Goal: Entertainment & Leisure: Consume media (video, audio)

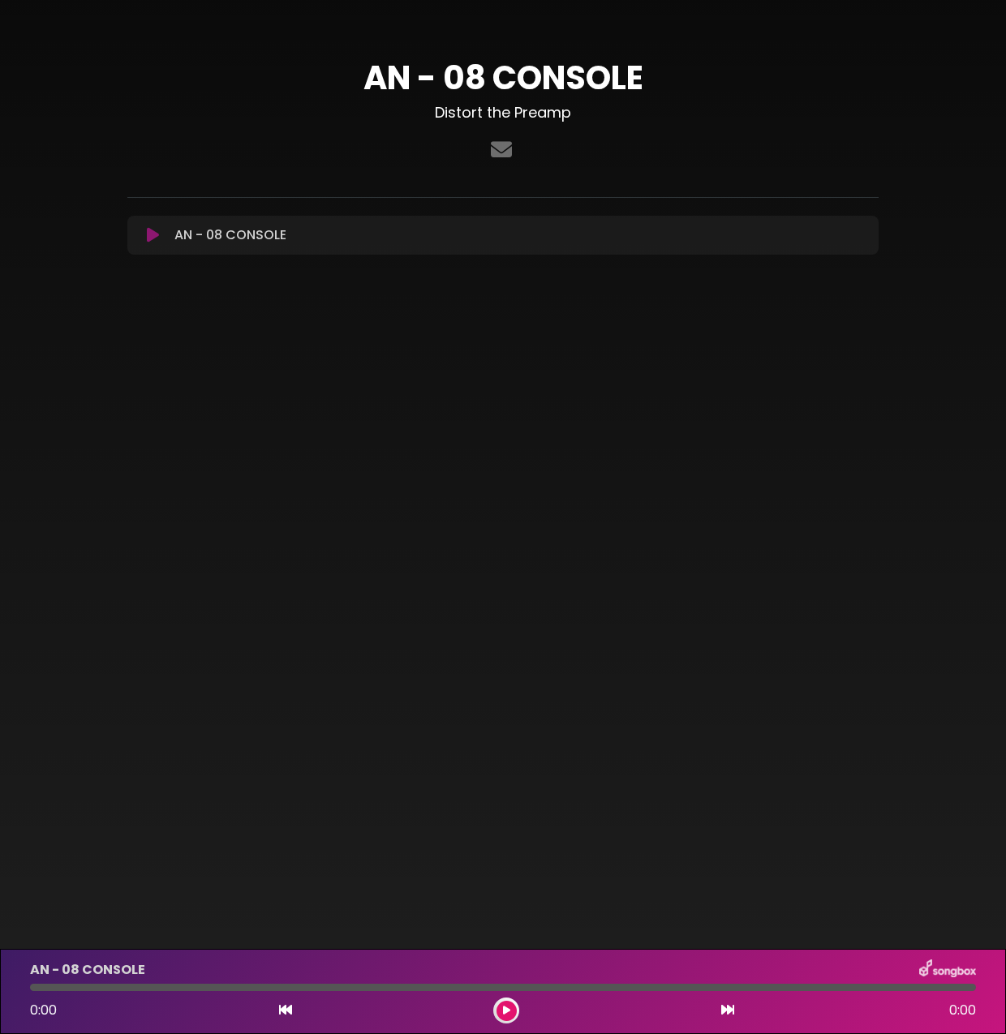
click at [234, 986] on div at bounding box center [503, 987] width 946 height 7
click at [504, 1012] on icon at bounding box center [506, 1011] width 7 height 10
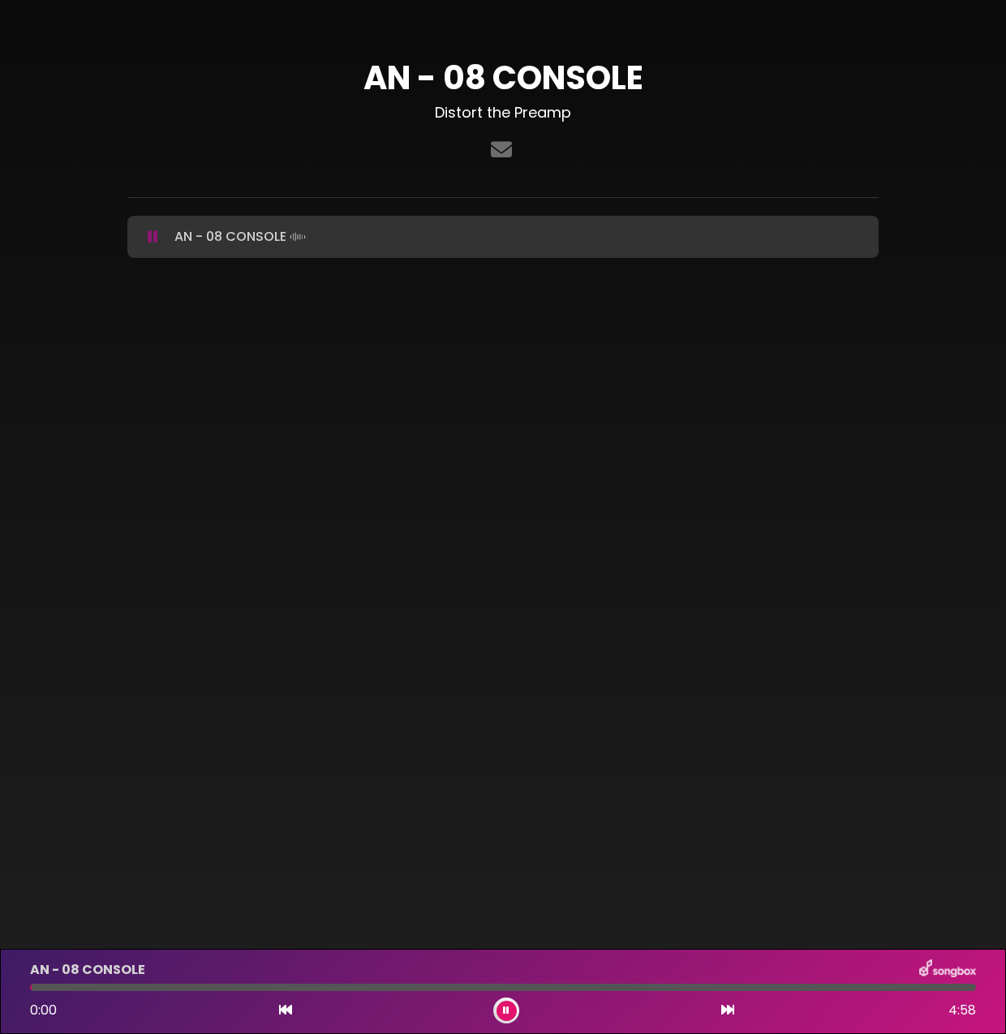
click at [504, 1011] on icon at bounding box center [506, 1011] width 6 height 10
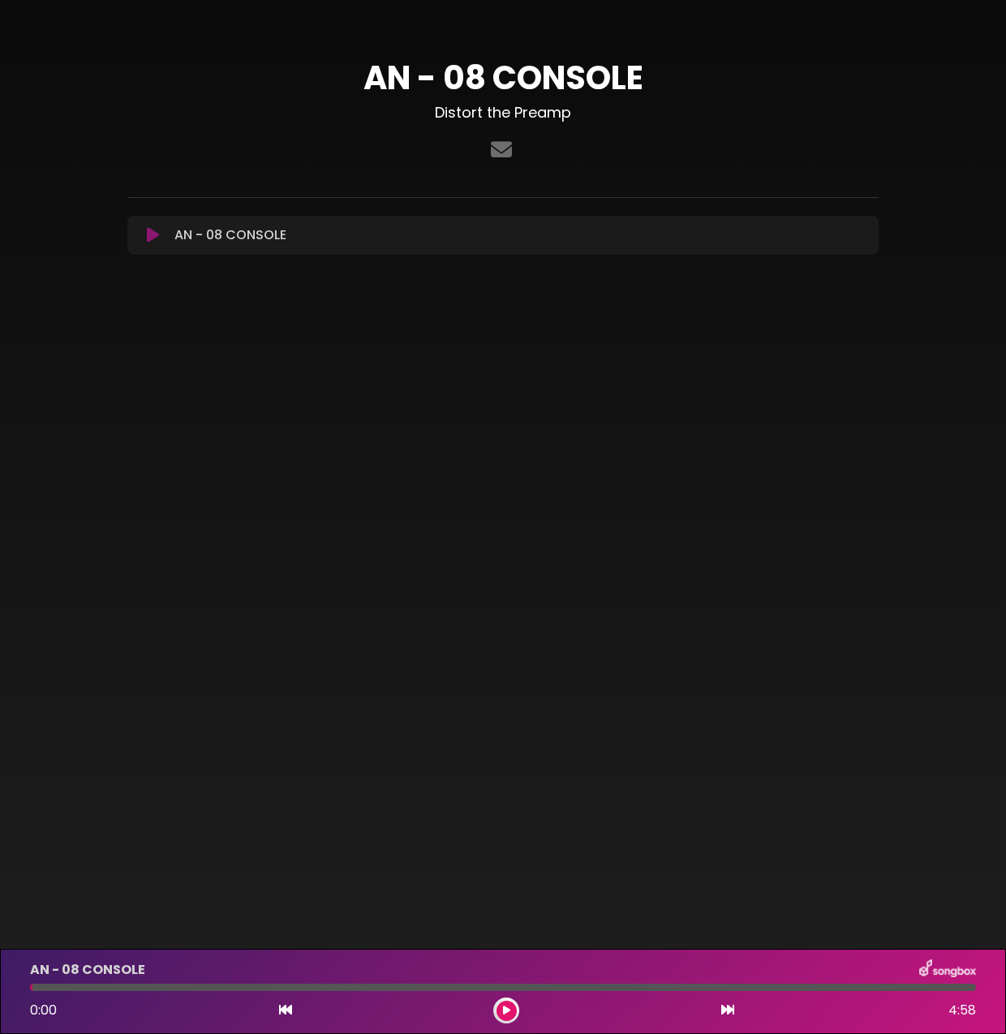
click at [504, 1011] on icon at bounding box center [506, 1011] width 7 height 10
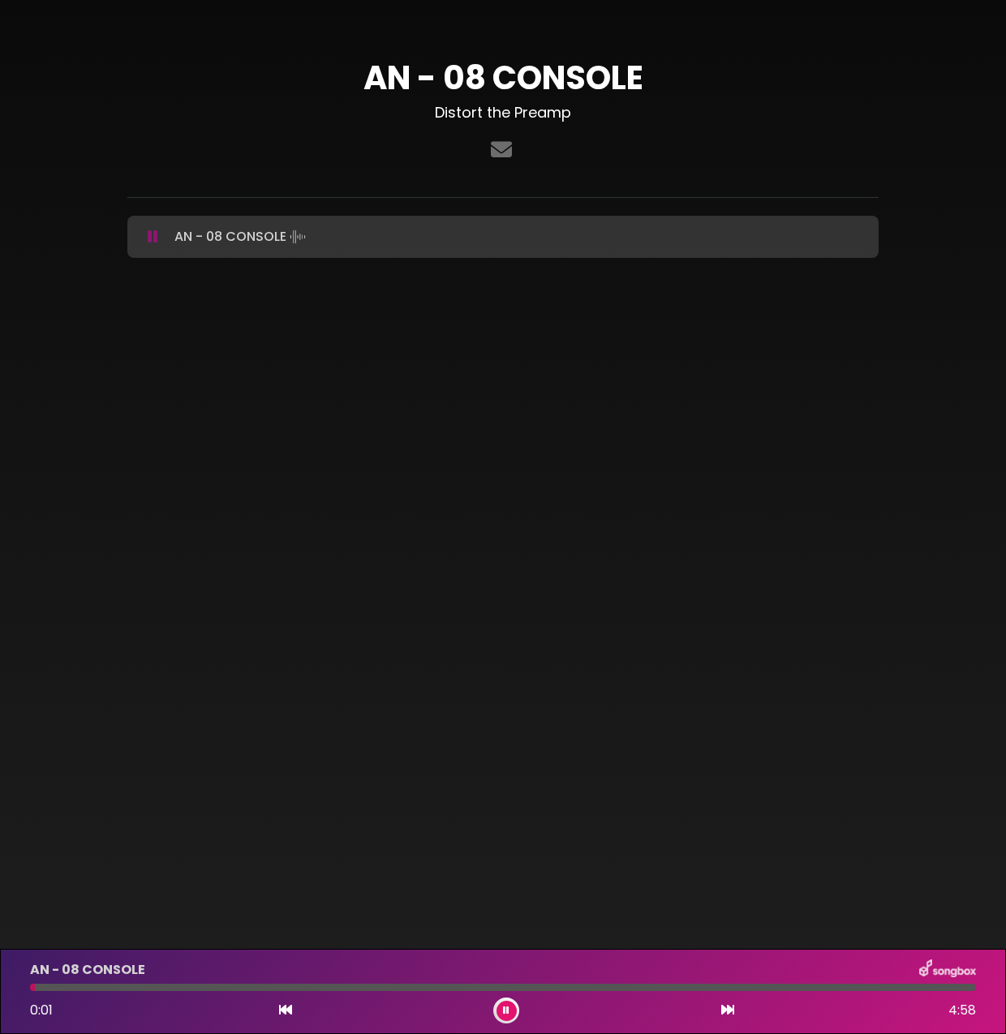
click at [232, 988] on div at bounding box center [503, 987] width 946 height 7
click at [412, 984] on div at bounding box center [314, 987] width 568 height 7
click at [437, 994] on div "AN - 08 CONSOLE 2:51 4:58" at bounding box center [502, 991] width 965 height 64
click at [429, 988] on div at bounding box center [305, 987] width 551 height 7
click at [429, 988] on div at bounding box center [247, 987] width 435 height 7
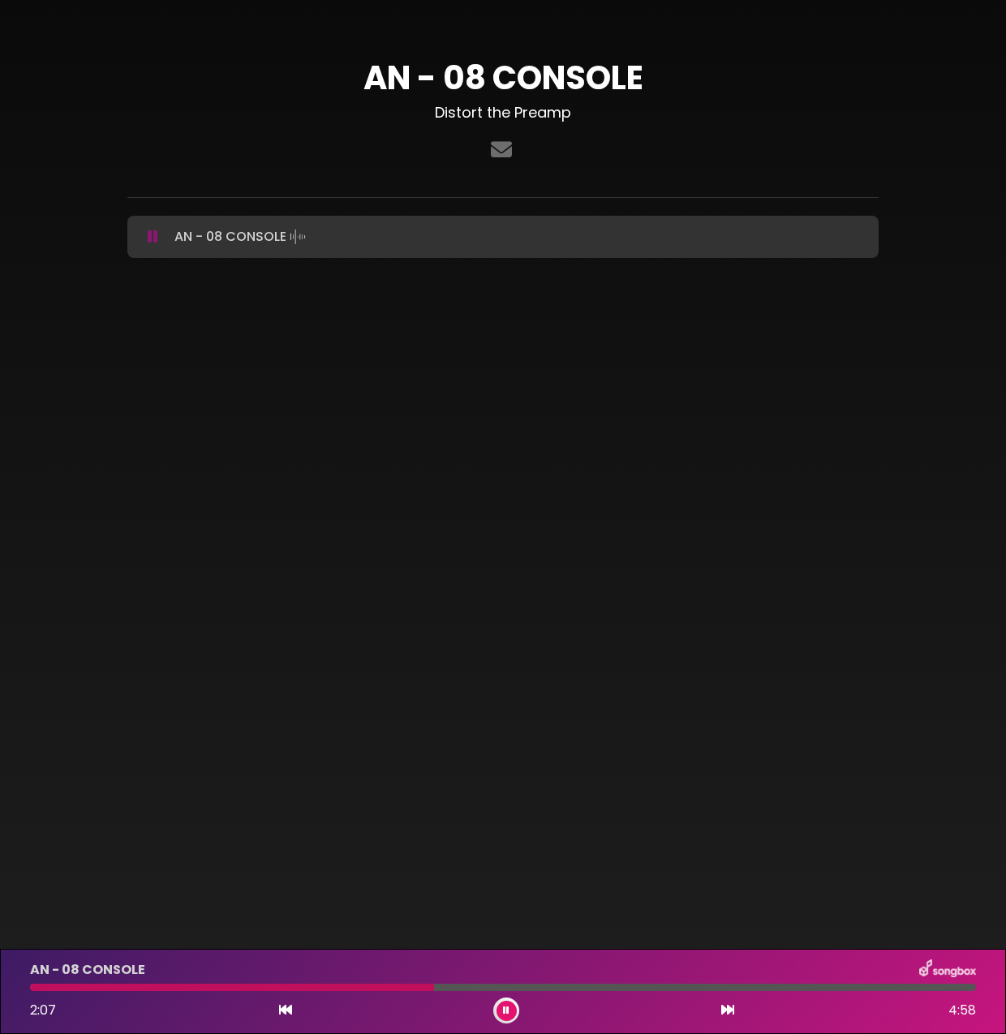
click at [393, 989] on div at bounding box center [232, 987] width 404 height 7
click at [358, 985] on div at bounding box center [277, 987] width 494 height 7
click at [272, 1010] on div "1:44 4:58" at bounding box center [502, 1010] width 965 height 26
click at [274, 1010] on div "1:45 4:58" at bounding box center [502, 1010] width 965 height 26
click at [281, 1009] on icon at bounding box center [285, 1009] width 13 height 13
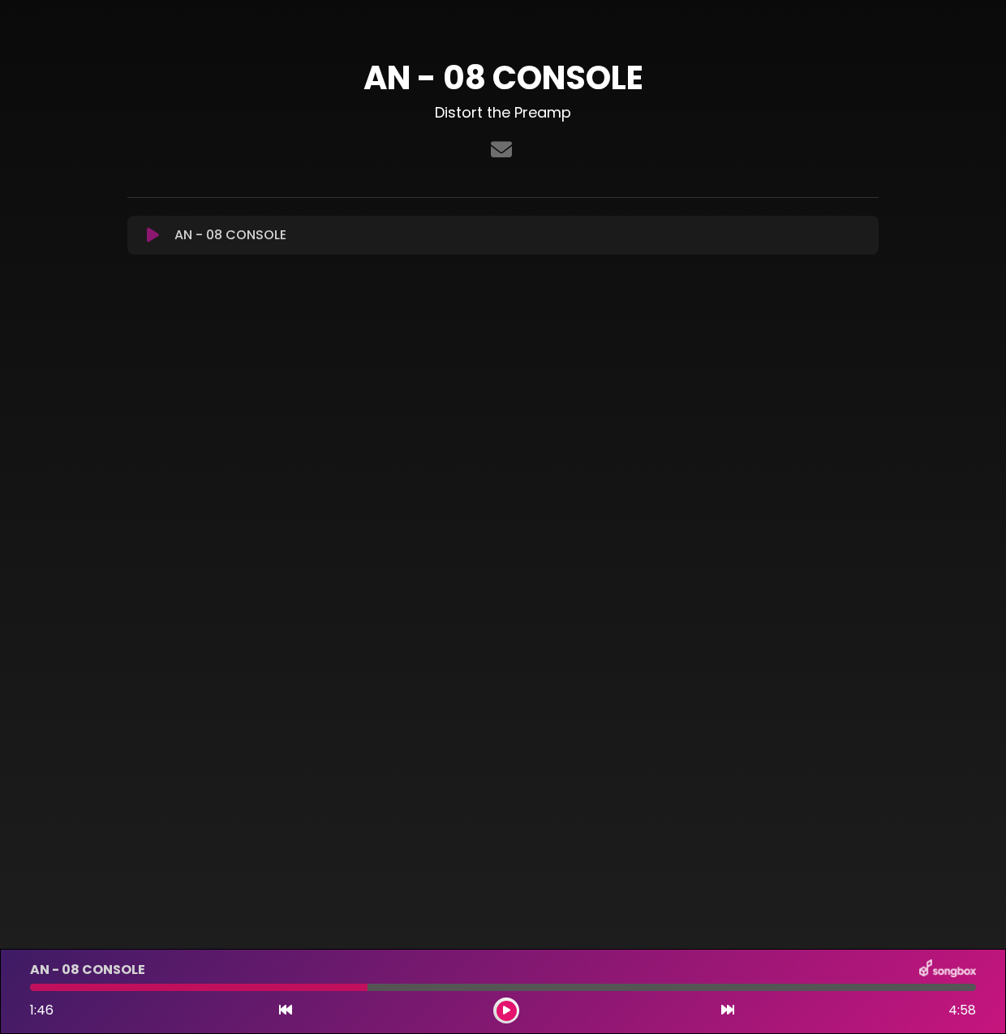
click at [508, 1008] on icon at bounding box center [506, 1011] width 7 height 10
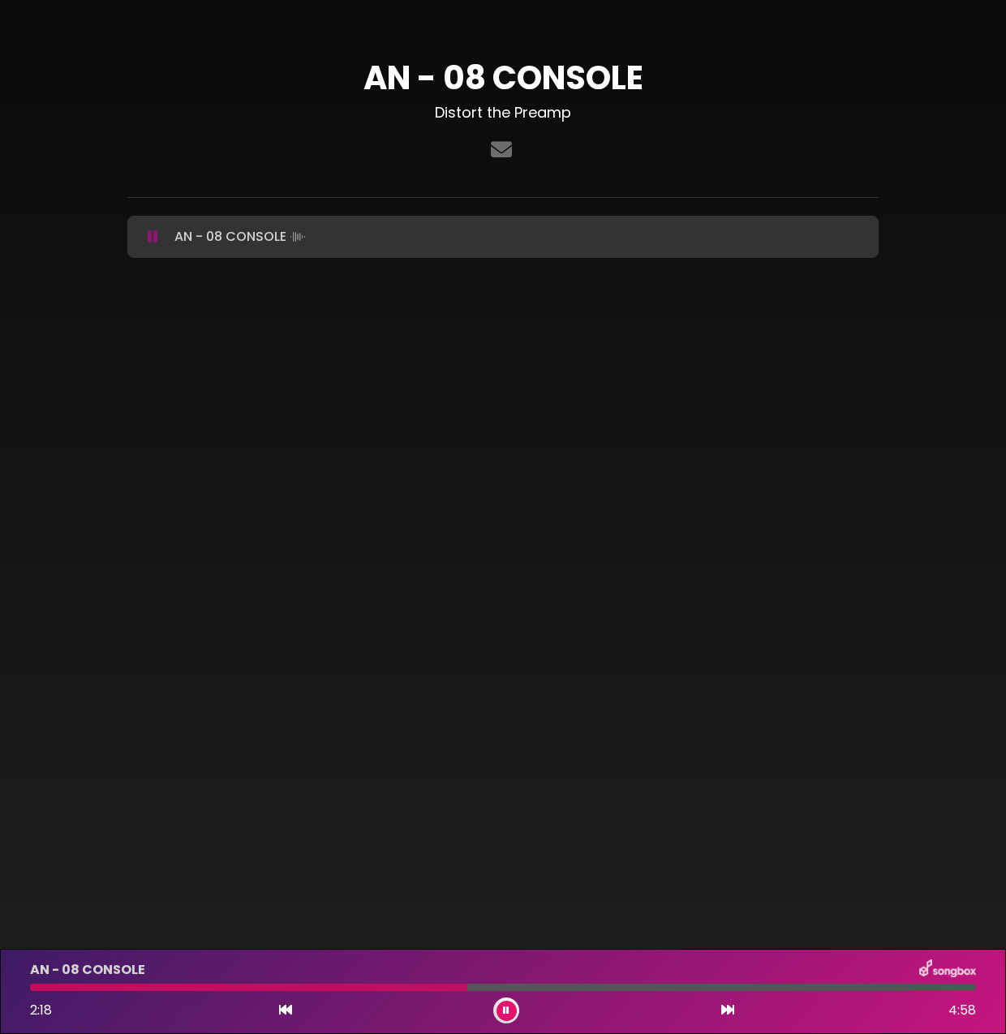
click at [508, 1008] on icon at bounding box center [506, 1011] width 6 height 10
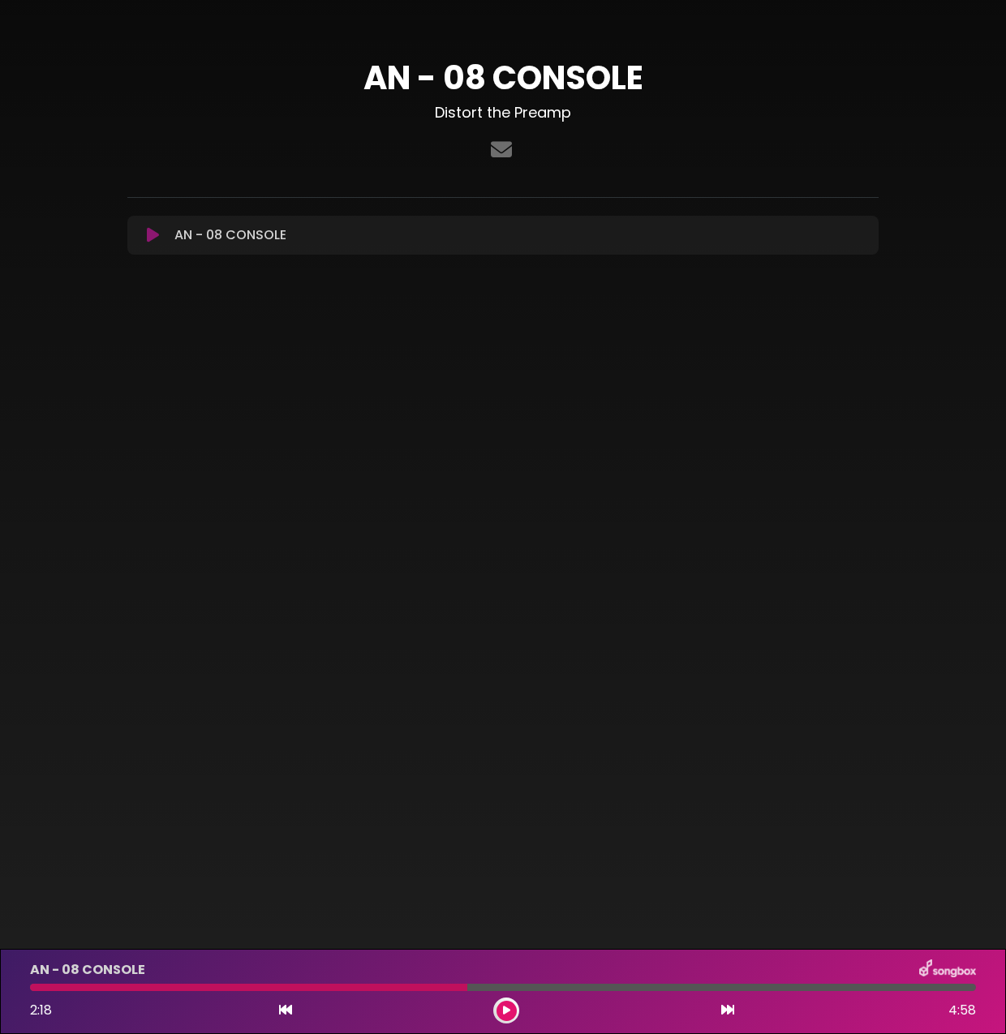
click at [302, 988] on div at bounding box center [248, 987] width 437 height 7
click at [283, 1010] on icon at bounding box center [285, 1009] width 13 height 13
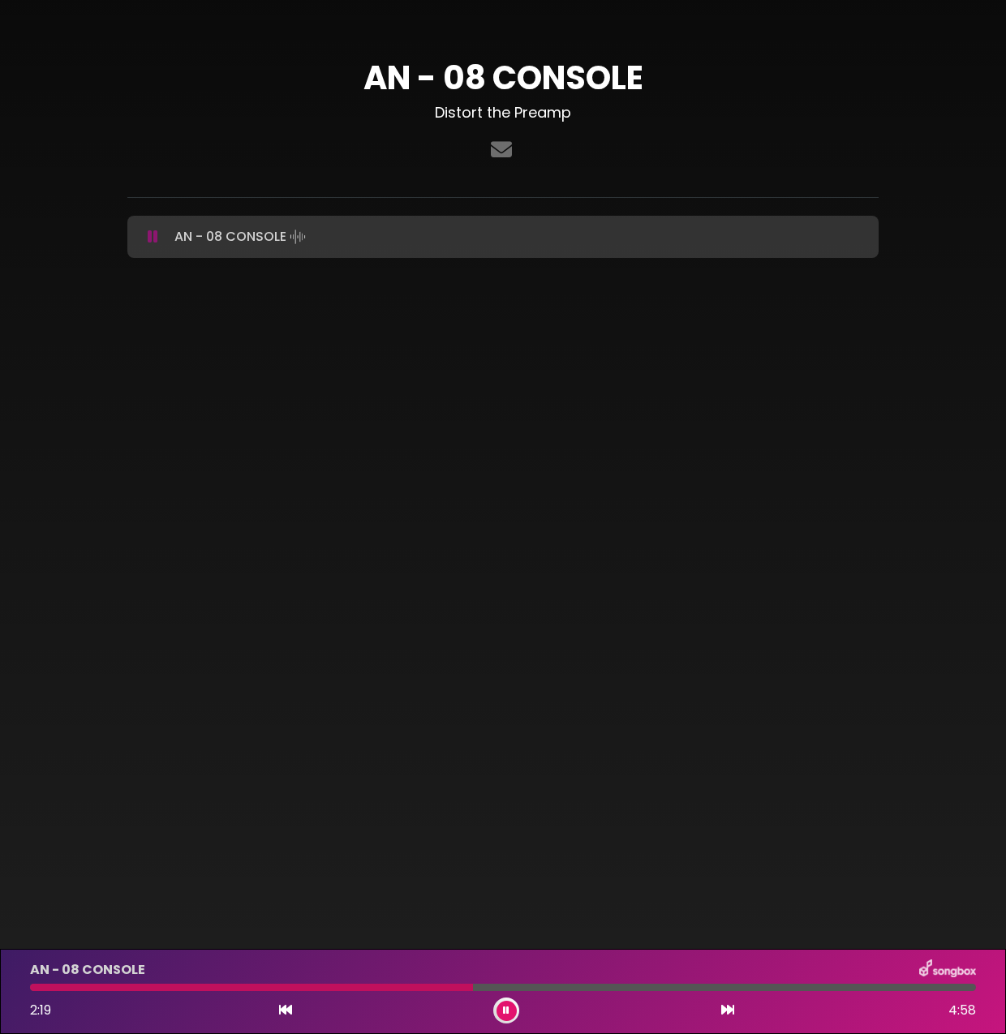
click at [278, 1000] on button at bounding box center [285, 1010] width 15 height 21
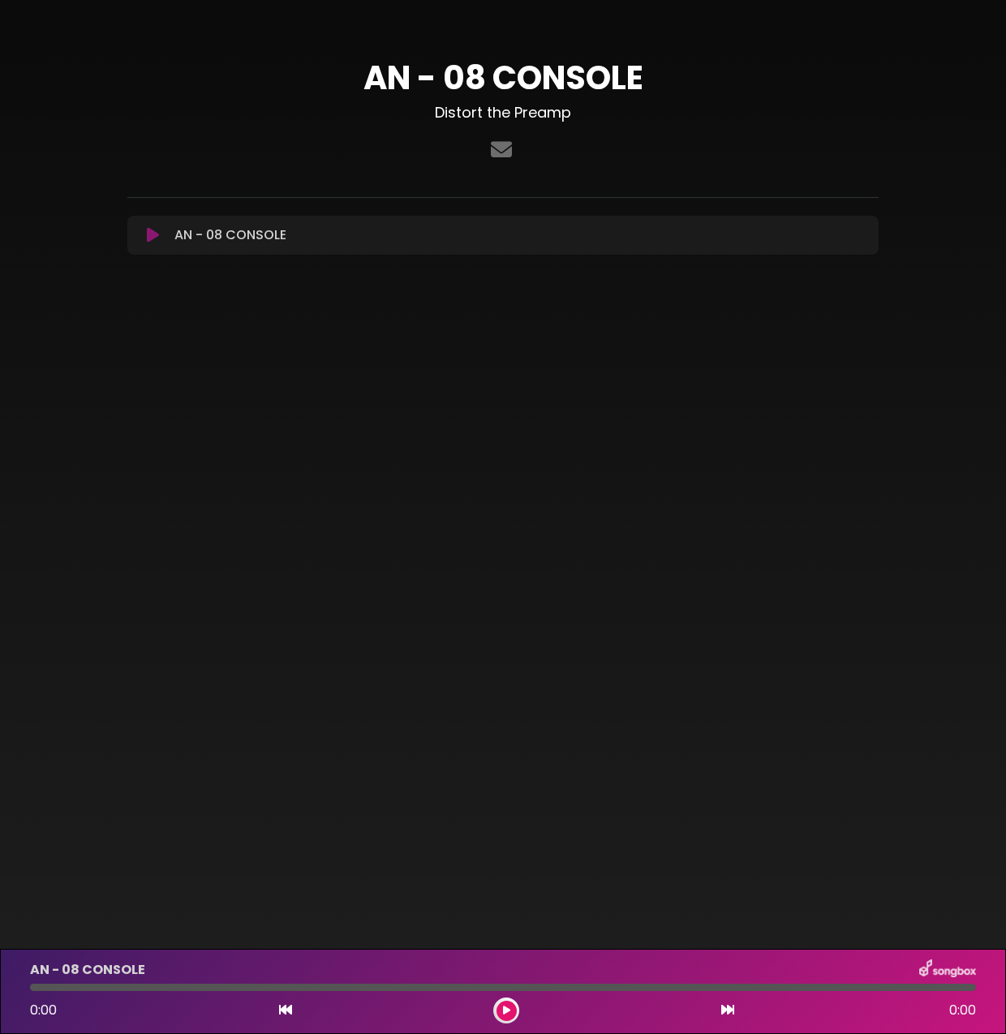
click at [264, 988] on div at bounding box center [503, 987] width 946 height 7
click at [264, 987] on div at bounding box center [503, 987] width 946 height 7
click at [255, 986] on div at bounding box center [503, 987] width 946 height 7
click at [512, 1012] on button at bounding box center [506, 1011] width 20 height 20
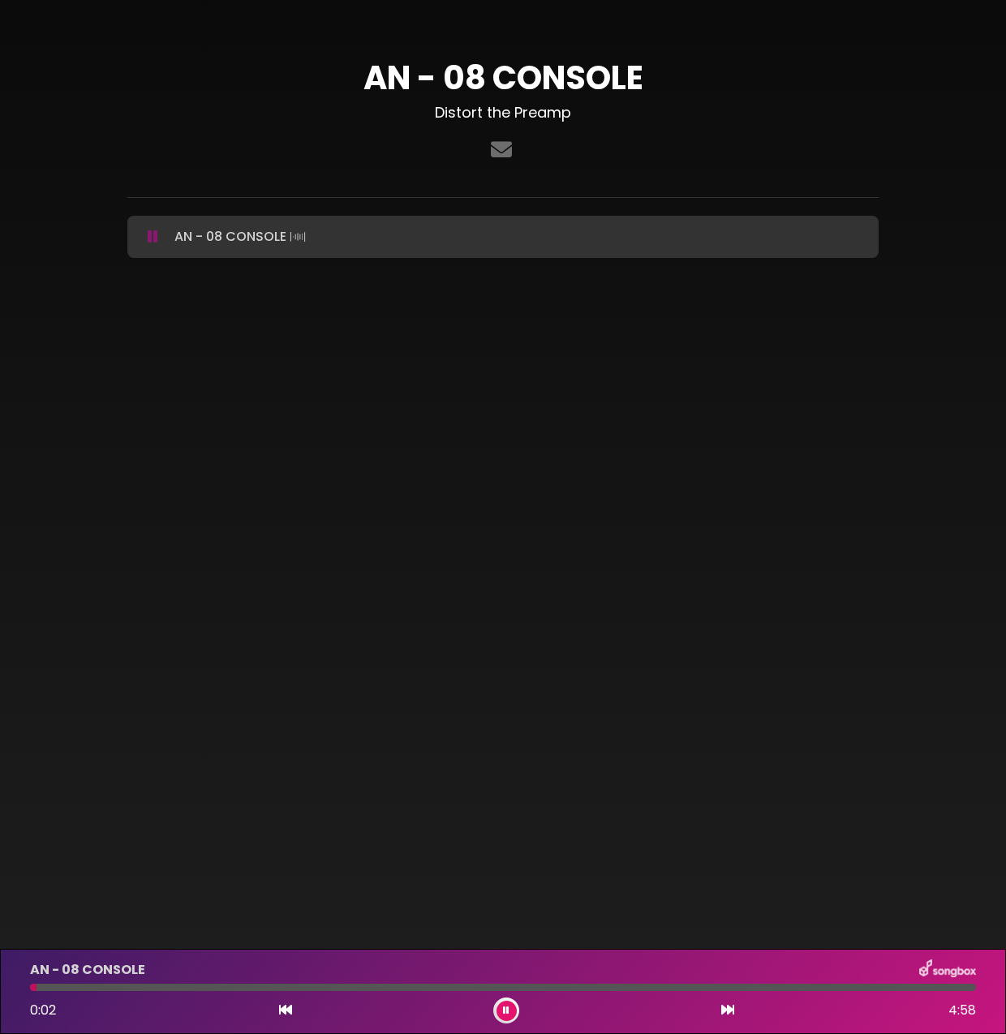
click at [287, 985] on div at bounding box center [503, 987] width 946 height 7
click at [501, 1006] on button at bounding box center [506, 1011] width 20 height 20
